Goal: Information Seeking & Learning: Learn about a topic

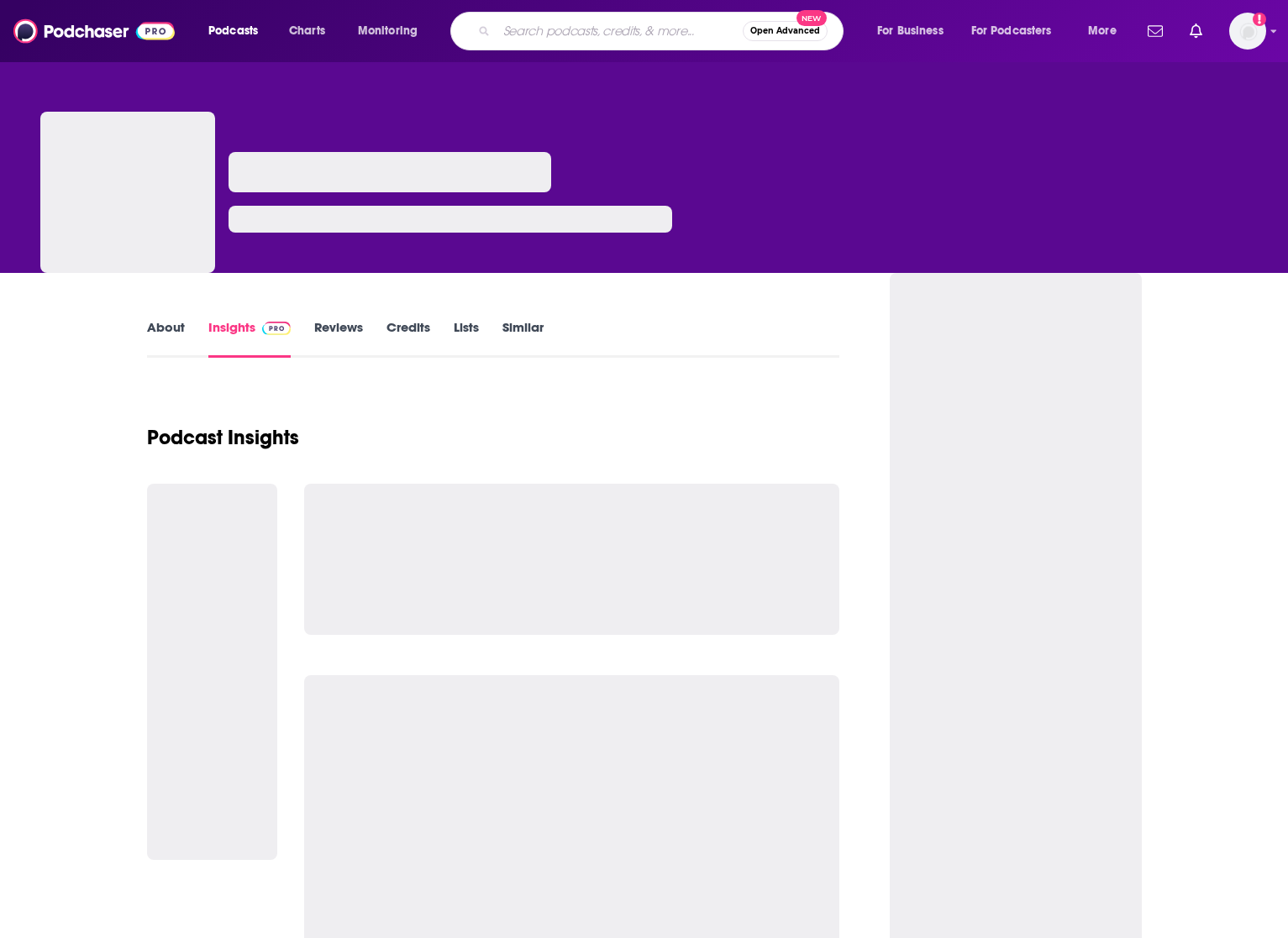
click at [621, 32] on input "Search podcasts, credits, & more..." at bounding box center [619, 30] width 246 height 27
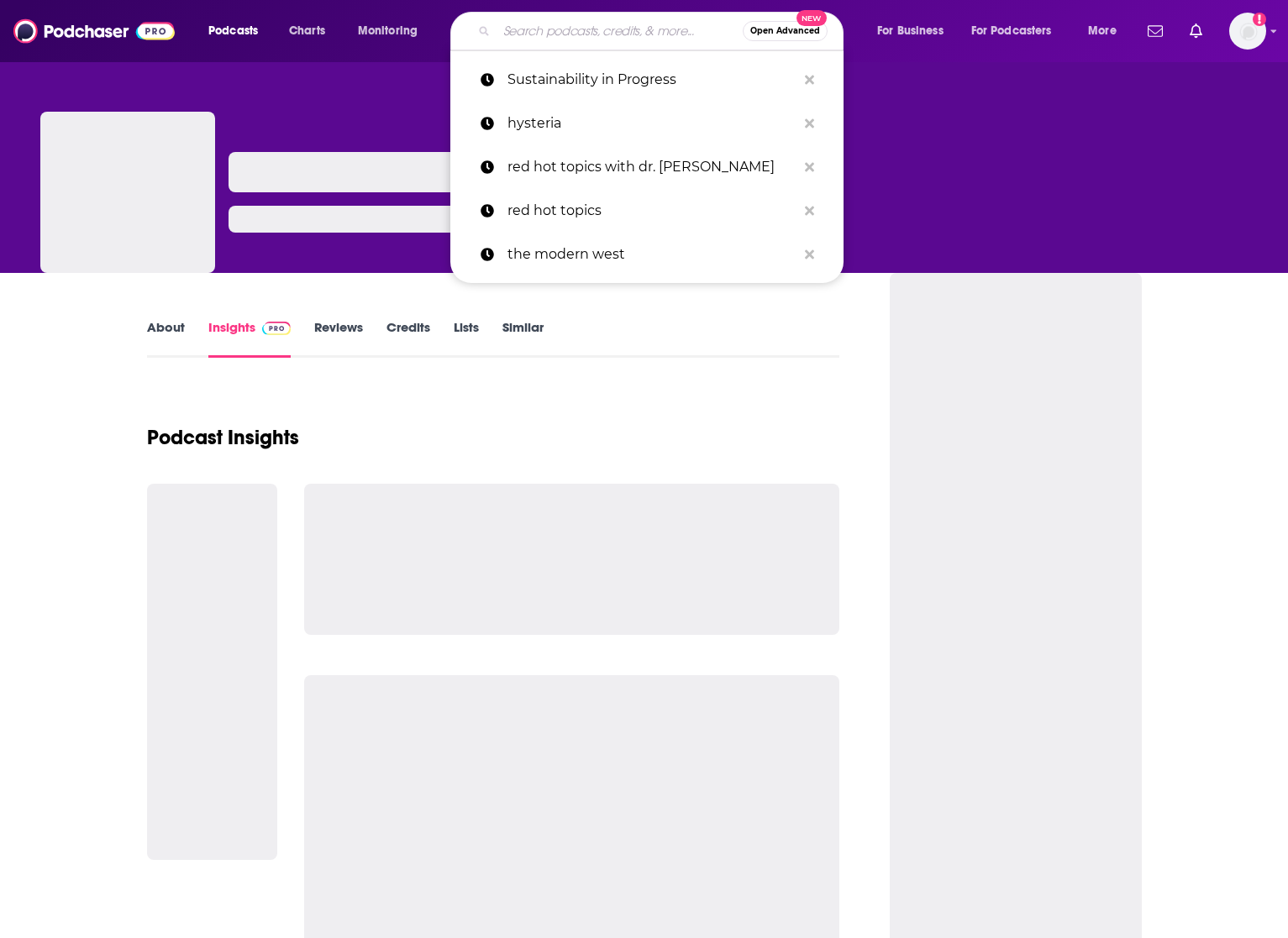
paste input "wear who you are podcast"
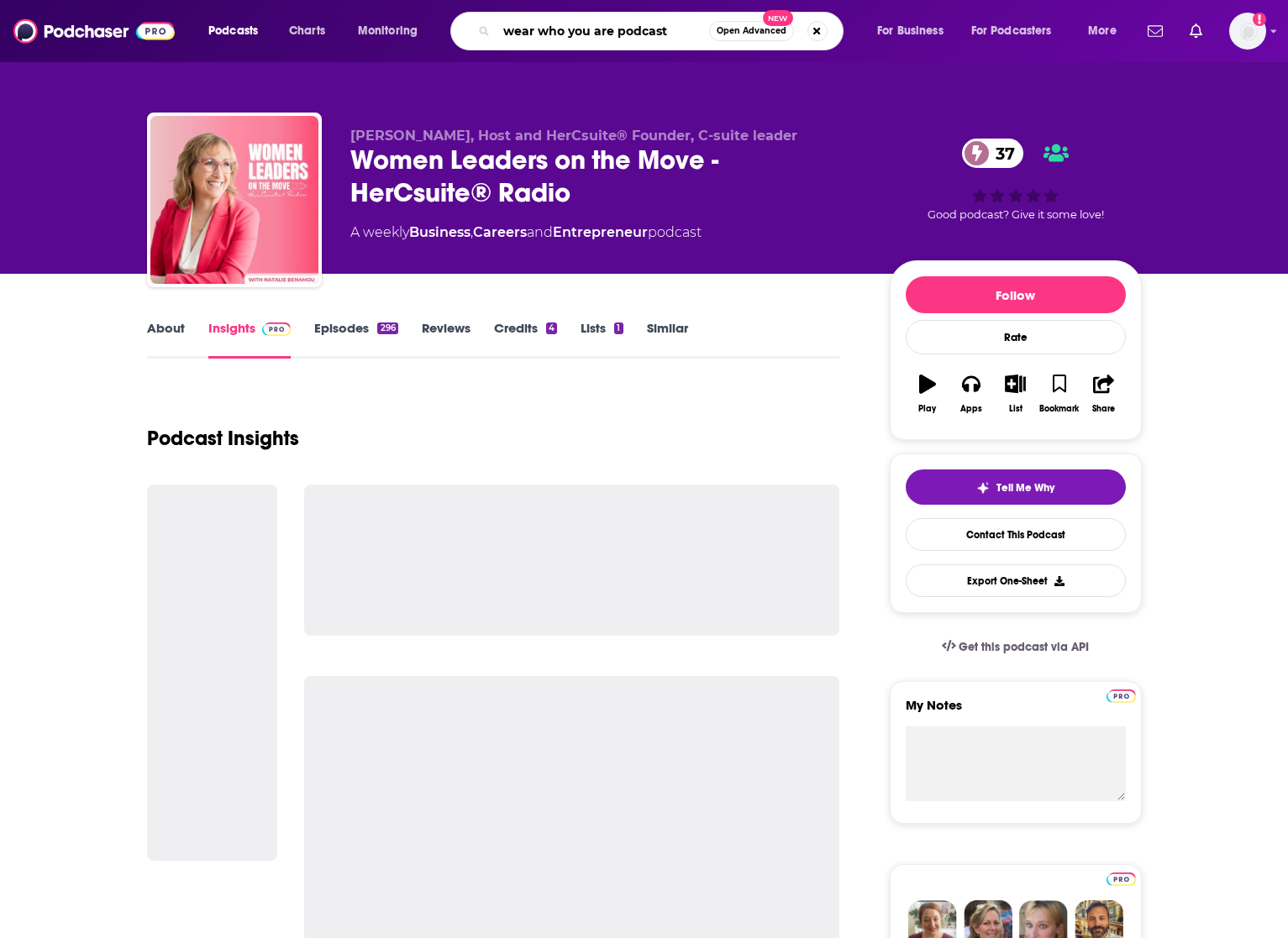
click at [640, 32] on input "wear who you are podcast" at bounding box center [602, 30] width 213 height 27
type input "wear who you are"
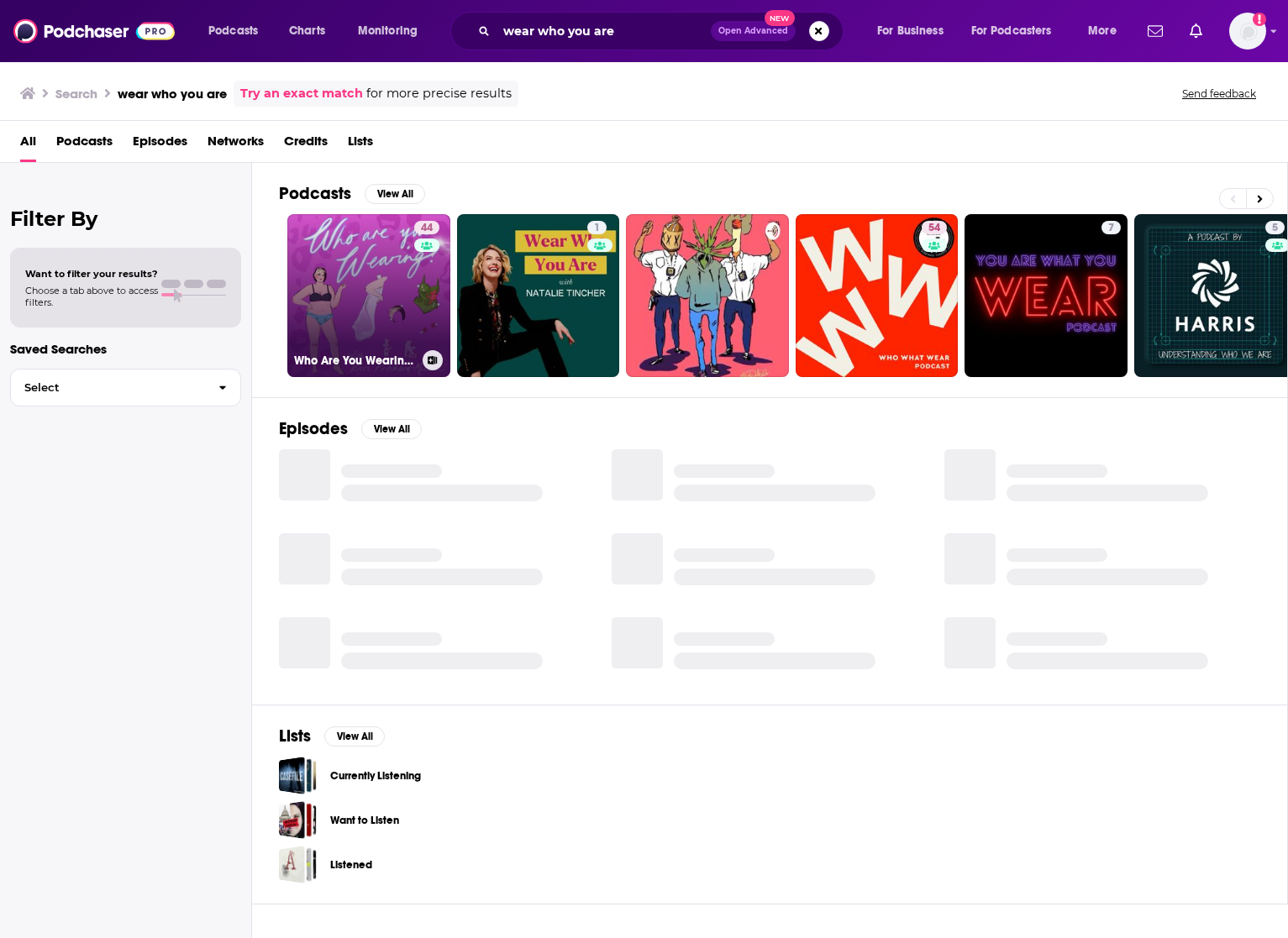
click at [370, 288] on link "44 Who Are You Wearing?" at bounding box center [368, 295] width 163 height 163
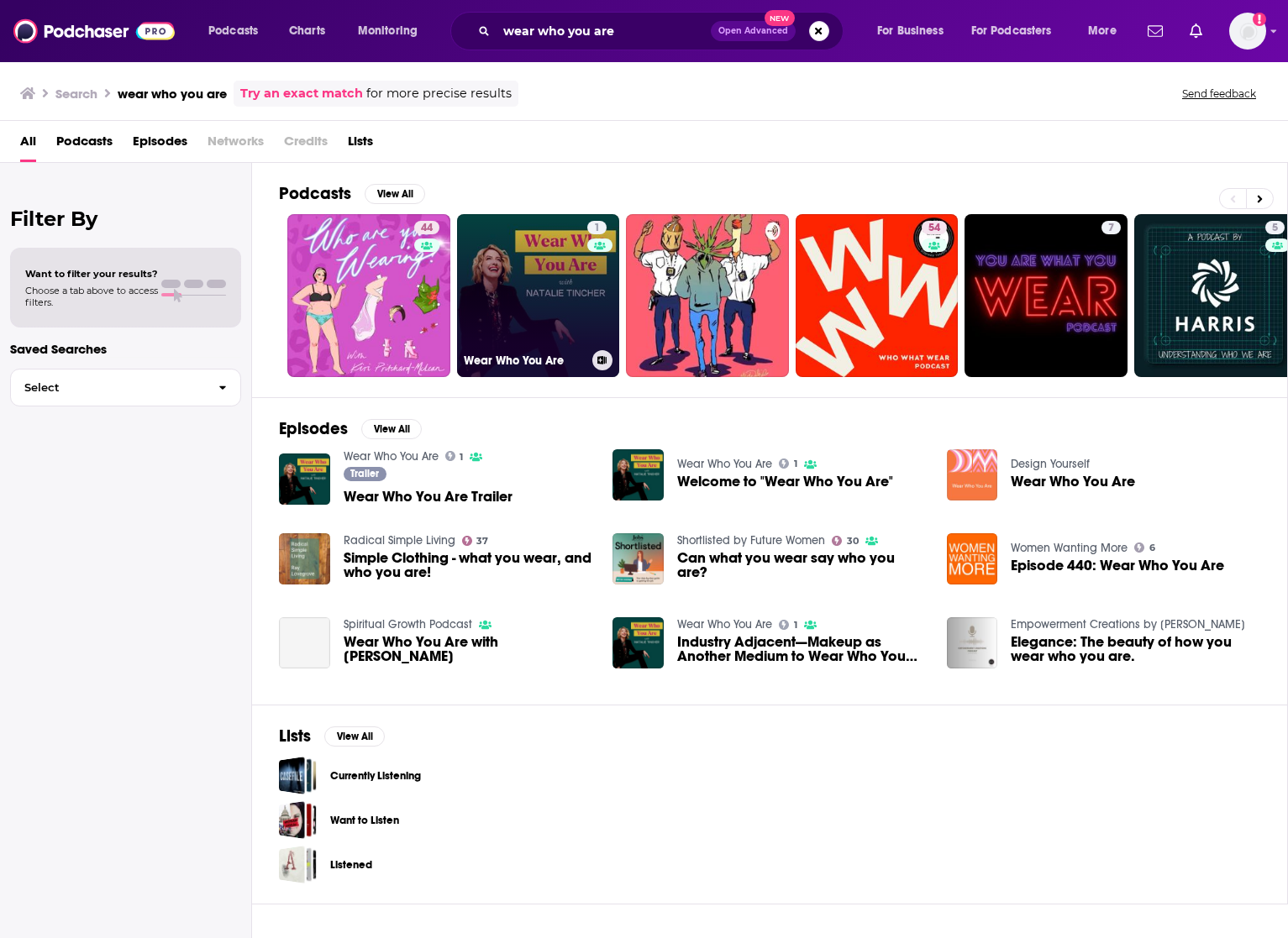
click at [489, 290] on link "1 Wear Who You Are" at bounding box center [538, 295] width 163 height 163
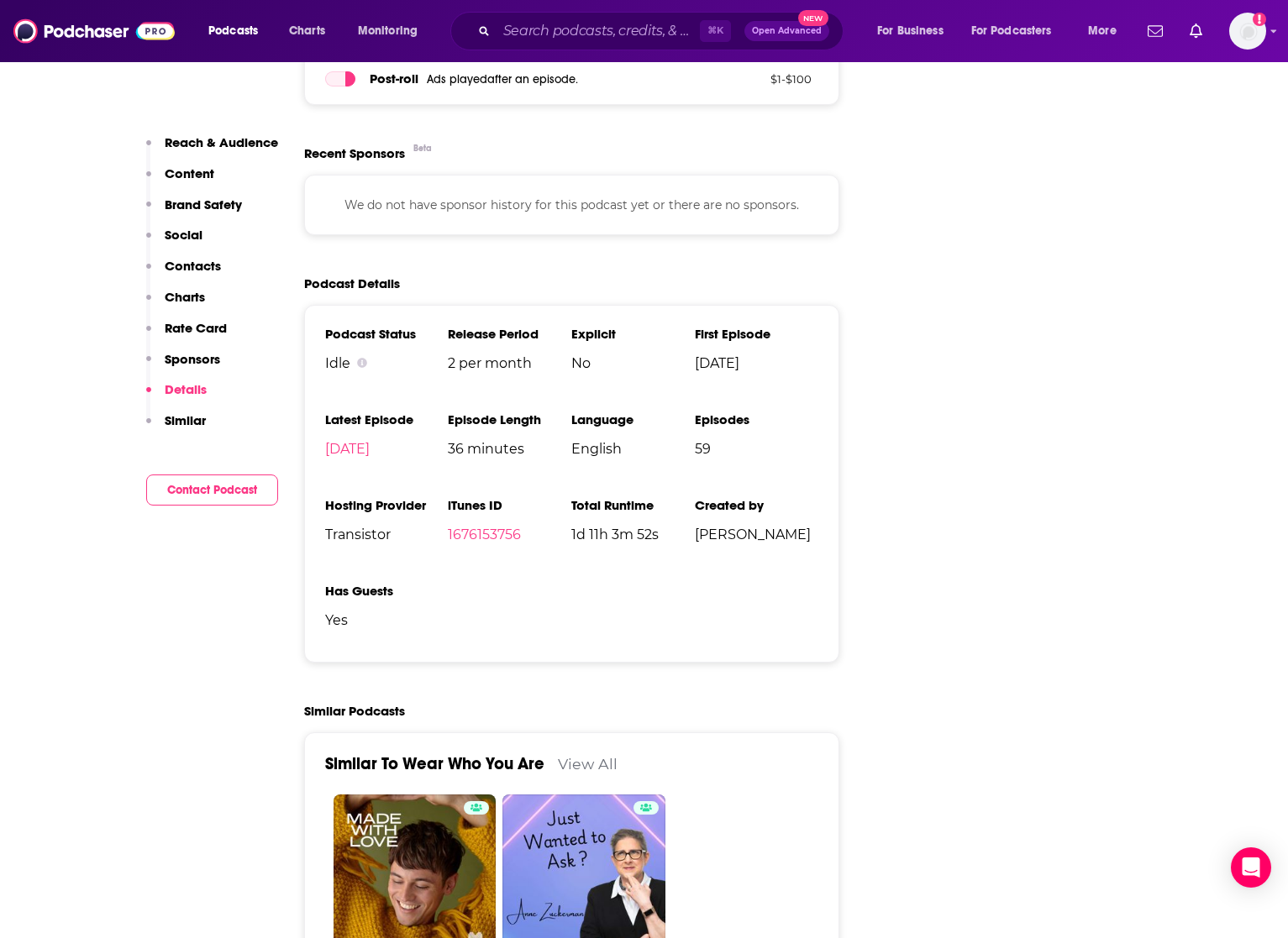
scroll to position [2002, 0]
